Goal: Information Seeking & Learning: Learn about a topic

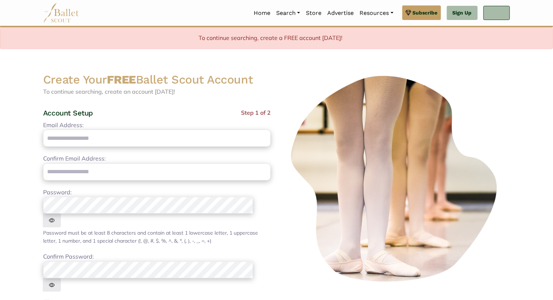
click at [499, 15] on link "Log In" at bounding box center [497, 13] width 26 height 15
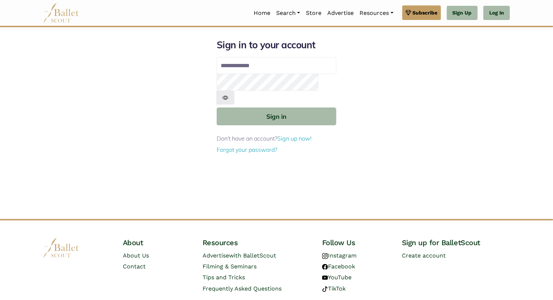
click at [251, 66] on input "Email address" at bounding box center [277, 65] width 120 height 17
type input "**********"
click at [235, 91] on img at bounding box center [225, 97] width 18 height 13
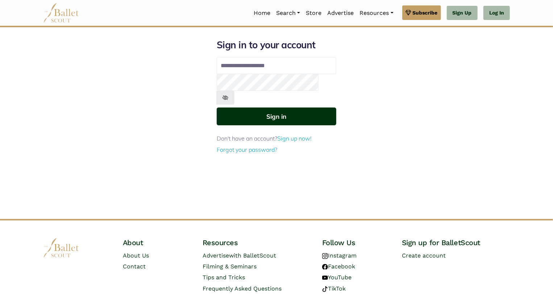
click at [296, 107] on button "Sign in" at bounding box center [277, 116] width 120 height 18
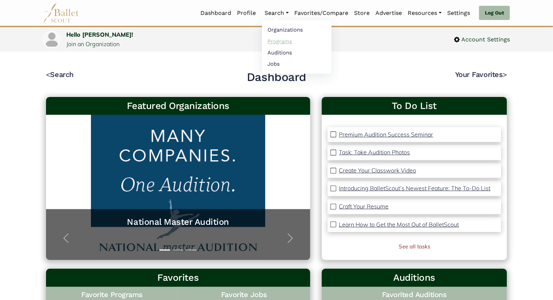
click at [283, 39] on link "Programs" at bounding box center [297, 41] width 70 height 11
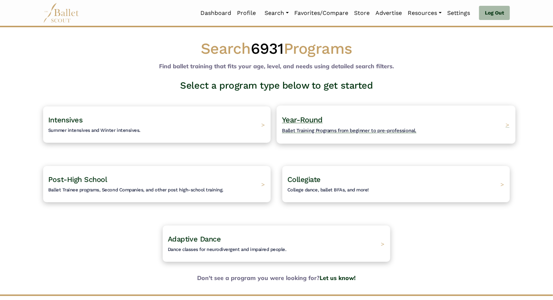
click at [313, 119] on span "Year-Round" at bounding box center [302, 119] width 41 height 9
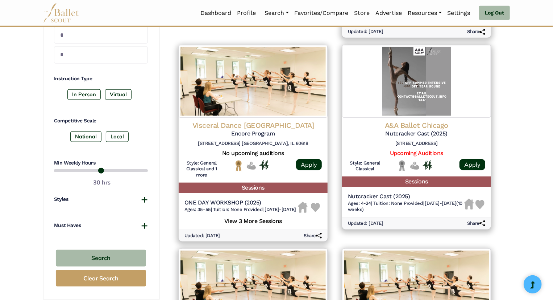
scroll to position [294, 0]
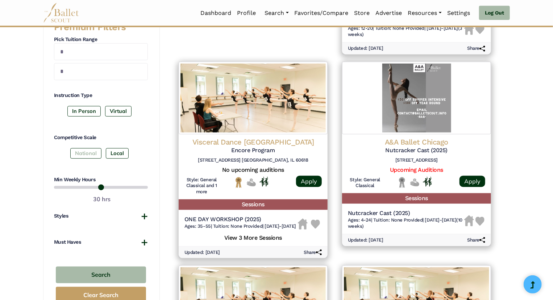
click at [97, 152] on label "National" at bounding box center [85, 153] width 31 height 10
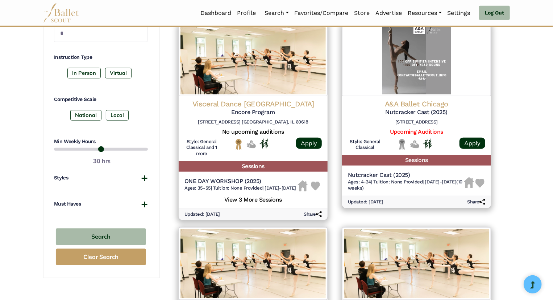
scroll to position [339, 0]
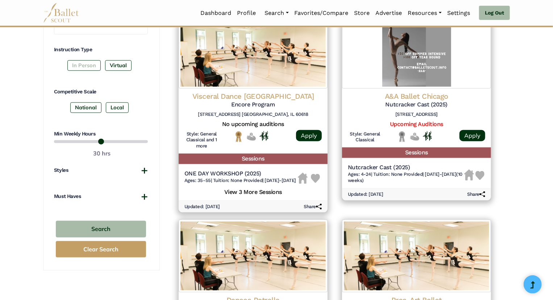
click at [93, 66] on label "In Person" at bounding box center [83, 65] width 33 height 10
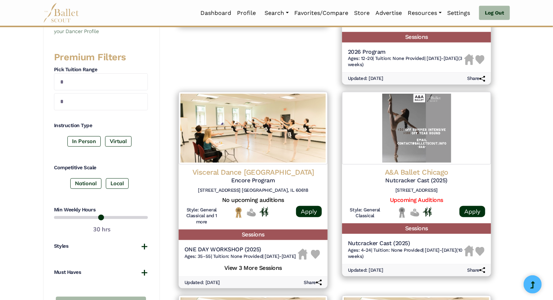
scroll to position [261, 0]
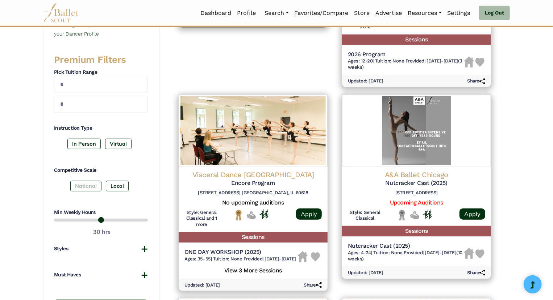
click at [86, 187] on label "National" at bounding box center [85, 186] width 31 height 10
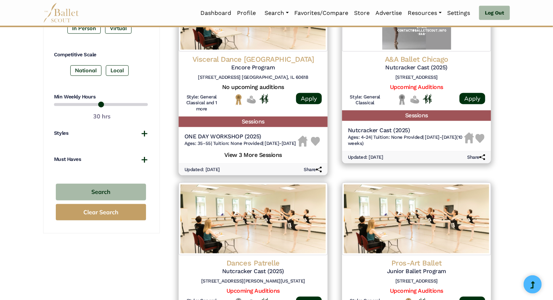
scroll to position [284, 0]
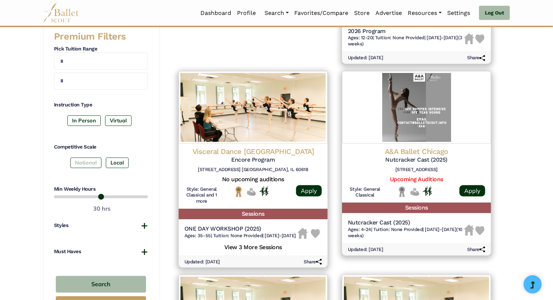
click at [89, 164] on label "National" at bounding box center [85, 162] width 31 height 10
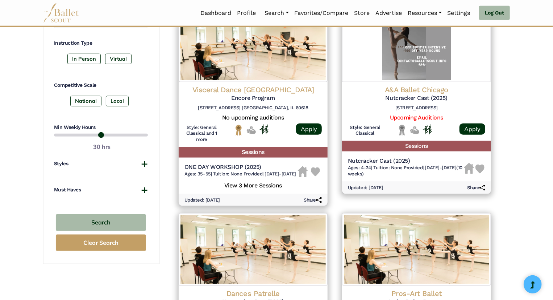
scroll to position [346, 0]
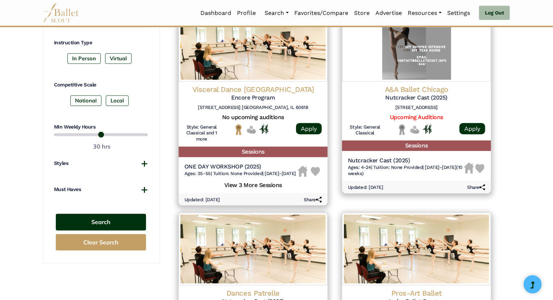
click at [86, 220] on button "Search" at bounding box center [101, 222] width 90 height 17
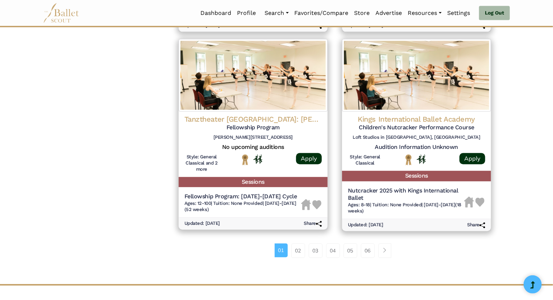
scroll to position [924, 0]
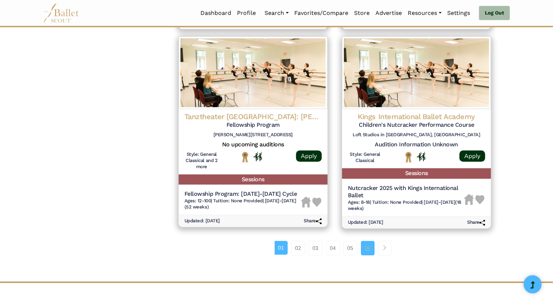
click at [372, 255] on link "06" at bounding box center [368, 247] width 14 height 15
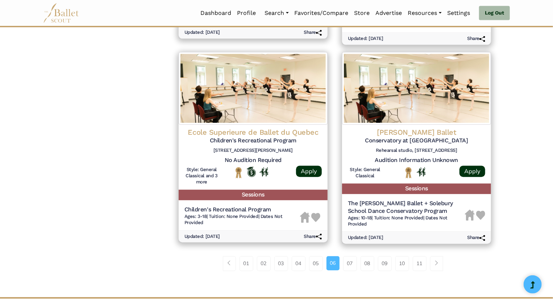
scroll to position [959, 0]
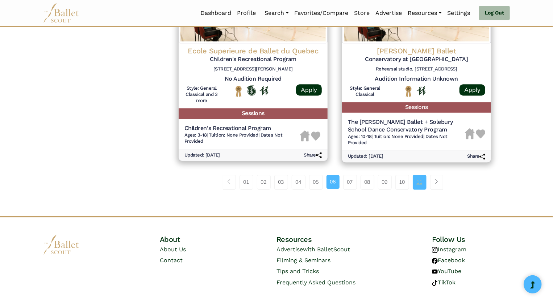
click at [419, 182] on link "11" at bounding box center [420, 181] width 14 height 15
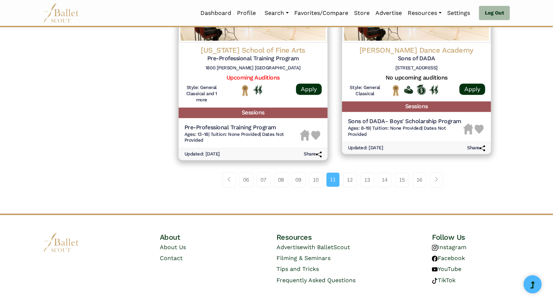
scroll to position [988, 0]
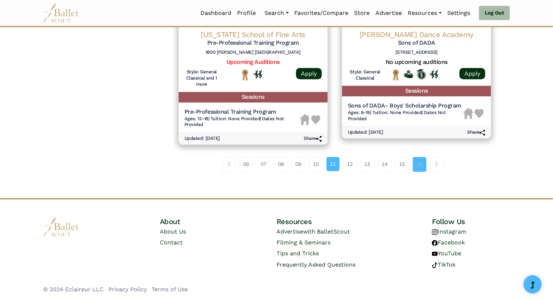
click at [416, 167] on link "16" at bounding box center [420, 164] width 14 height 15
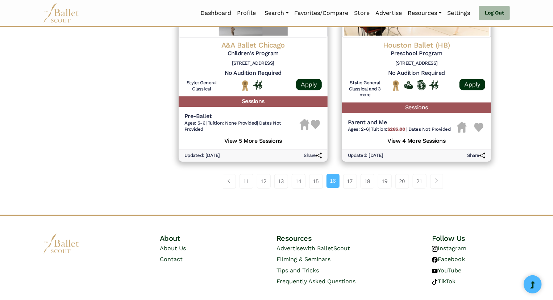
scroll to position [1025, 0]
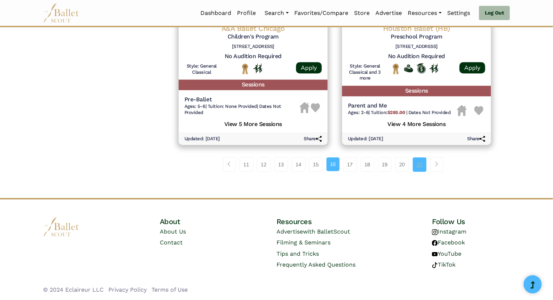
click at [416, 167] on link "21" at bounding box center [420, 164] width 14 height 15
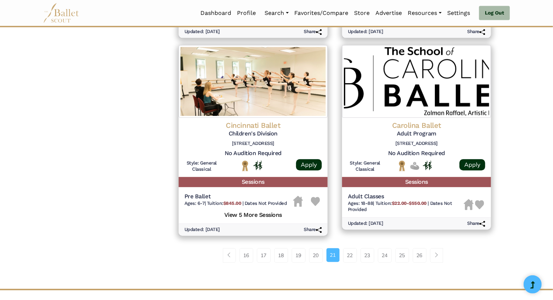
scroll to position [922, 0]
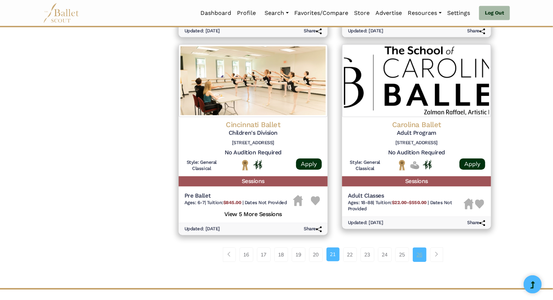
click at [422, 254] on link "26" at bounding box center [420, 254] width 14 height 15
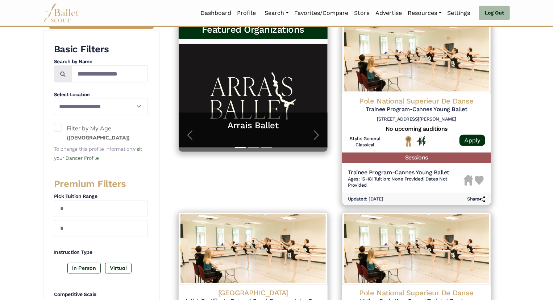
scroll to position [139, 0]
